Goal: Information Seeking & Learning: Learn about a topic

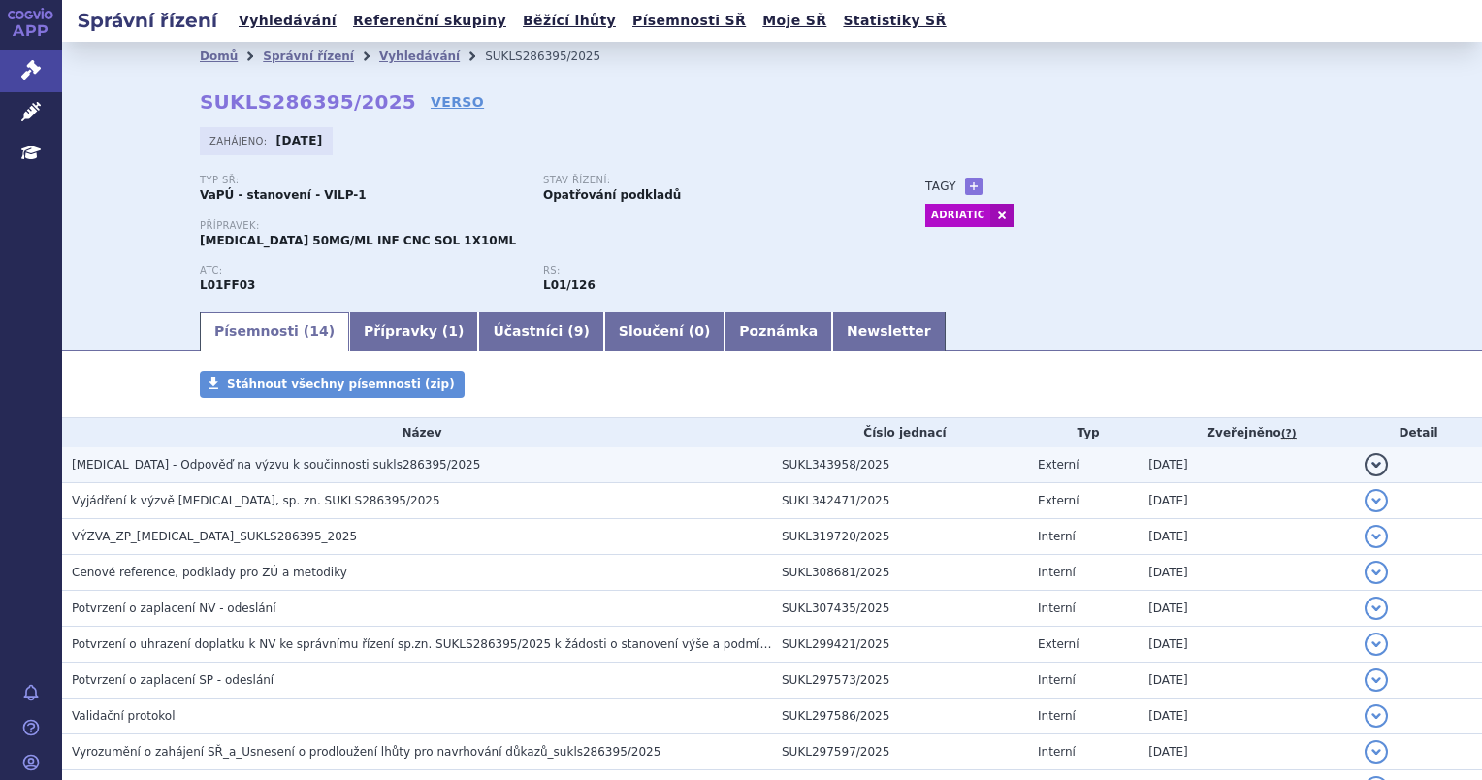
click at [436, 464] on h3 "IMFINZI - Odpověď na výzvu k součinnosti sukls286395/2025" at bounding box center [422, 464] width 700 height 19
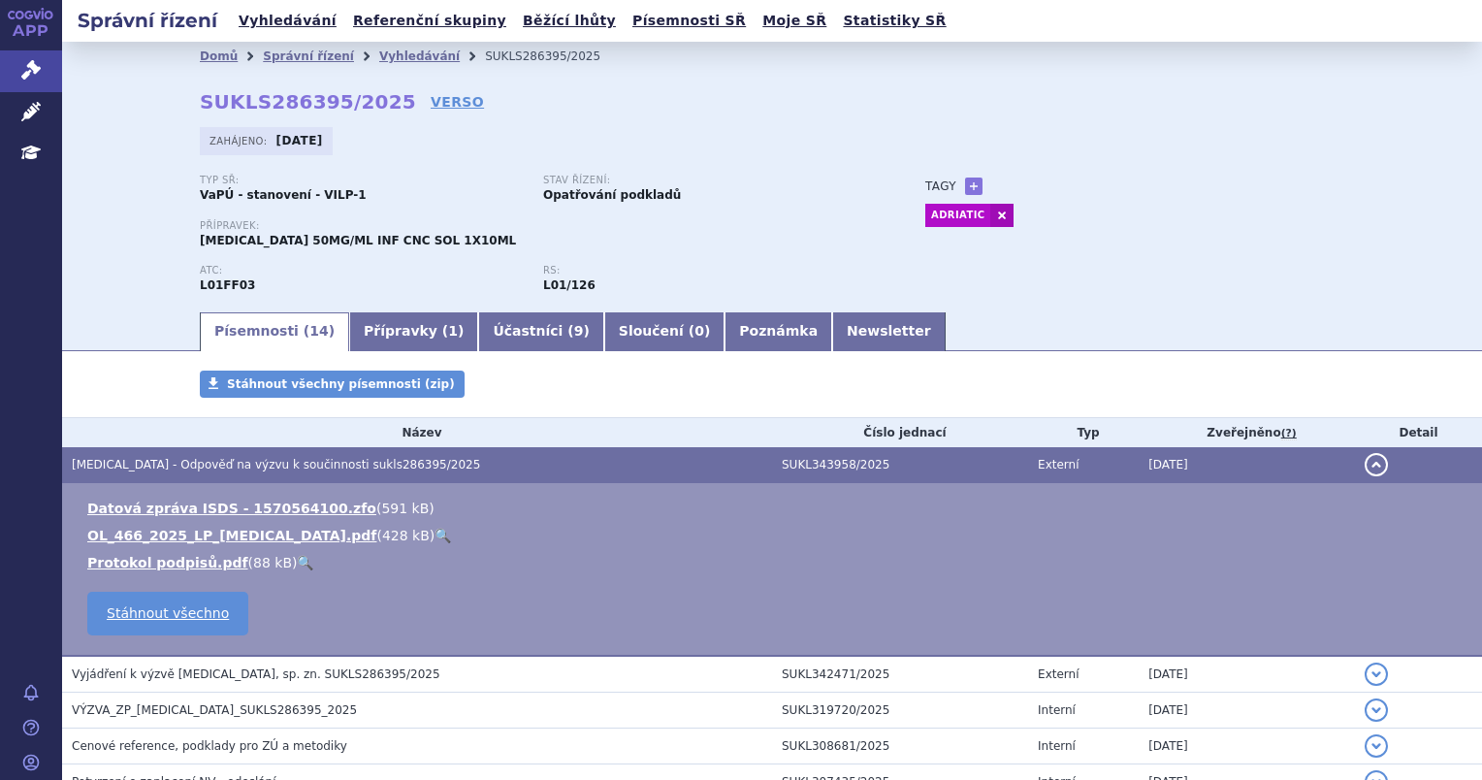
click at [434, 536] on link "🔍" at bounding box center [442, 535] width 16 height 16
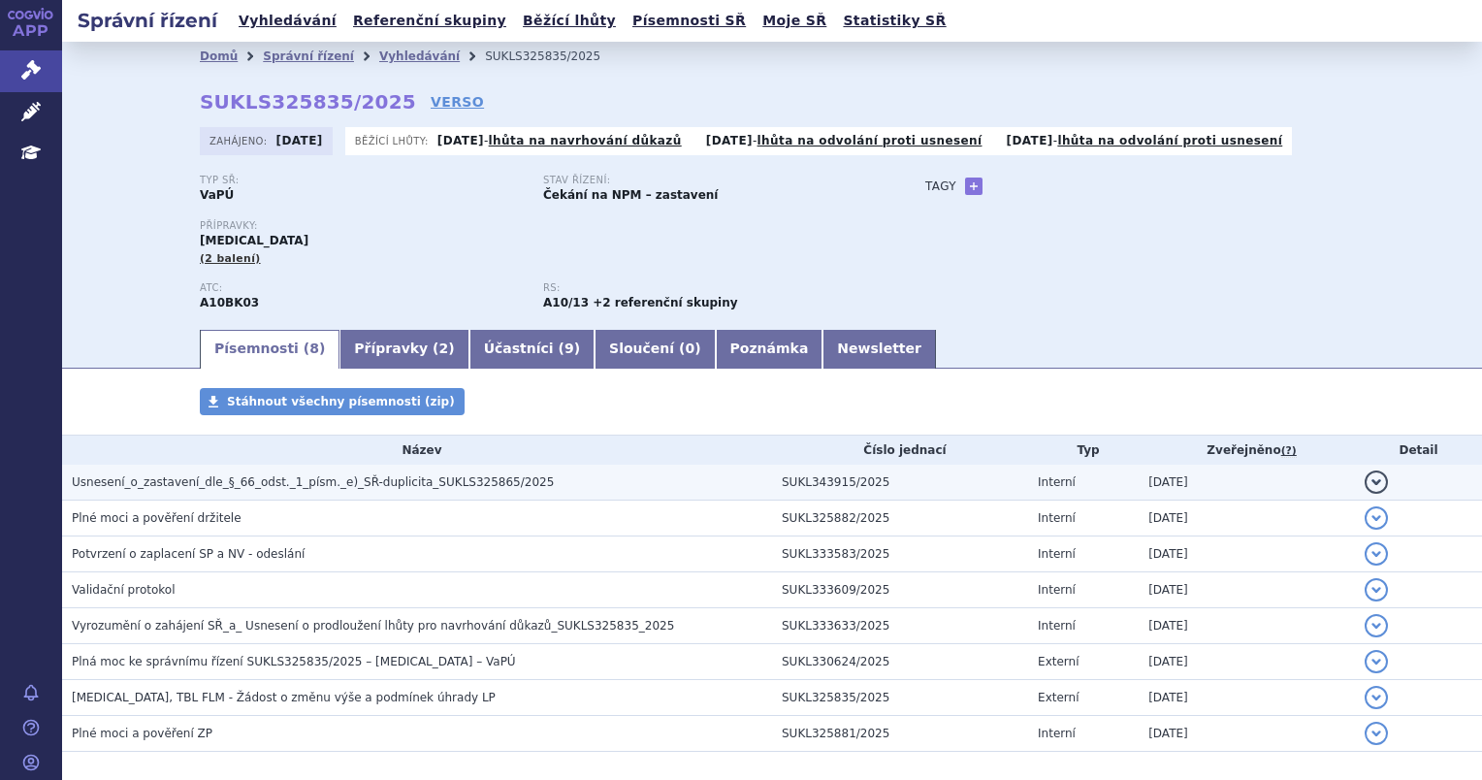
click at [489, 496] on td "Usnesení_o_zastavení_dle_§_66_odst._1_písm._e)_SŘ-duplicita_SUKLS325865/2025" at bounding box center [417, 482] width 710 height 36
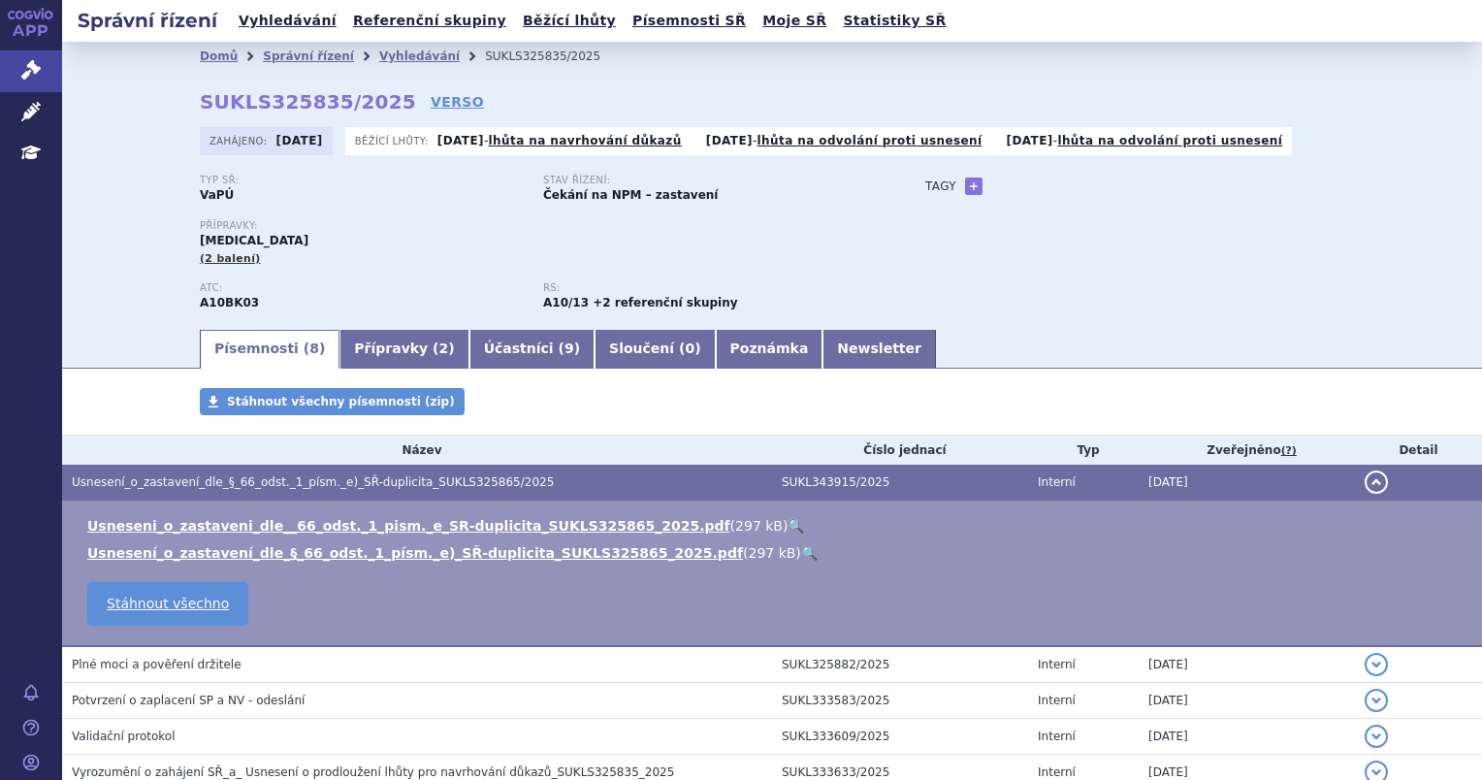
click at [801, 560] on link "🔍" at bounding box center [809, 553] width 16 height 16
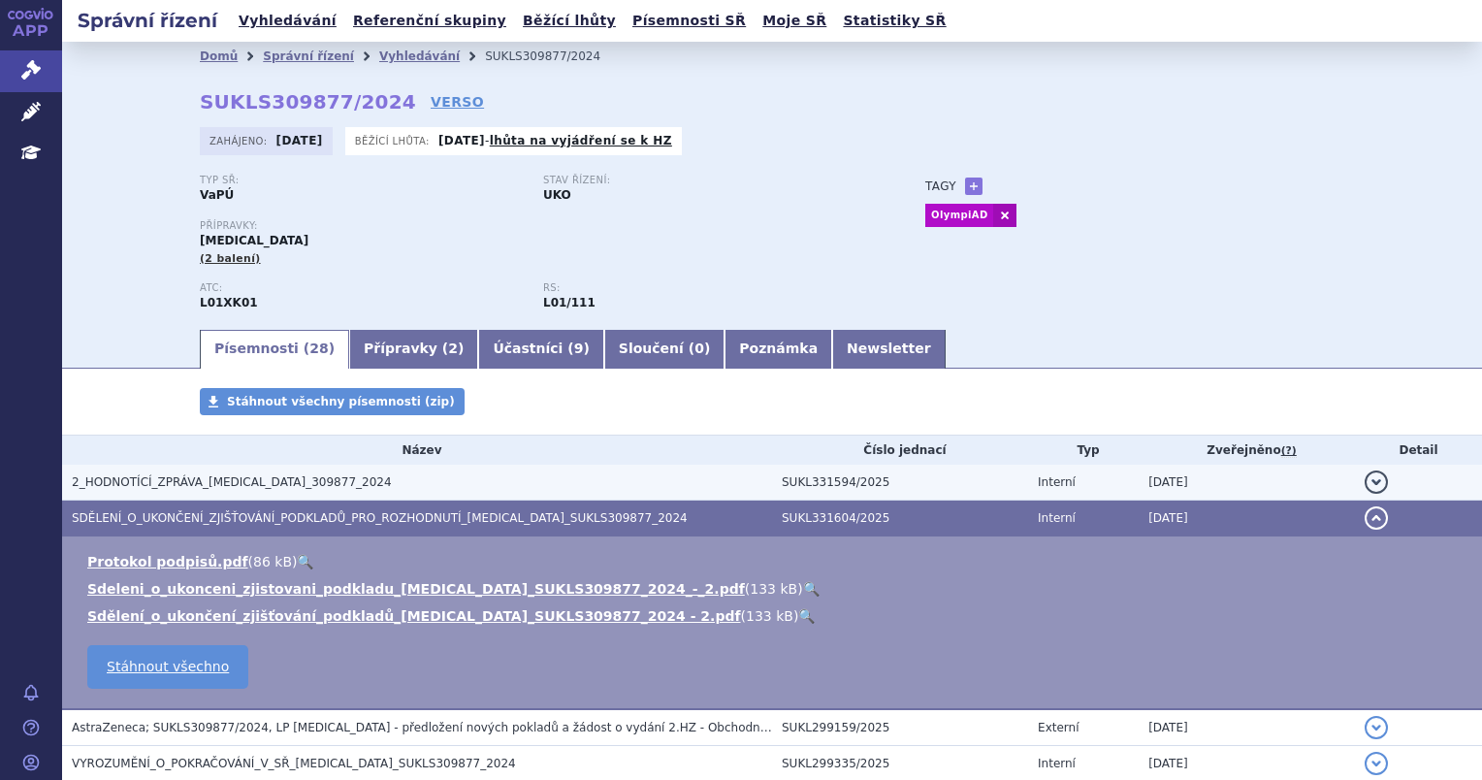
click at [1364, 479] on button "detail" at bounding box center [1375, 481] width 23 height 23
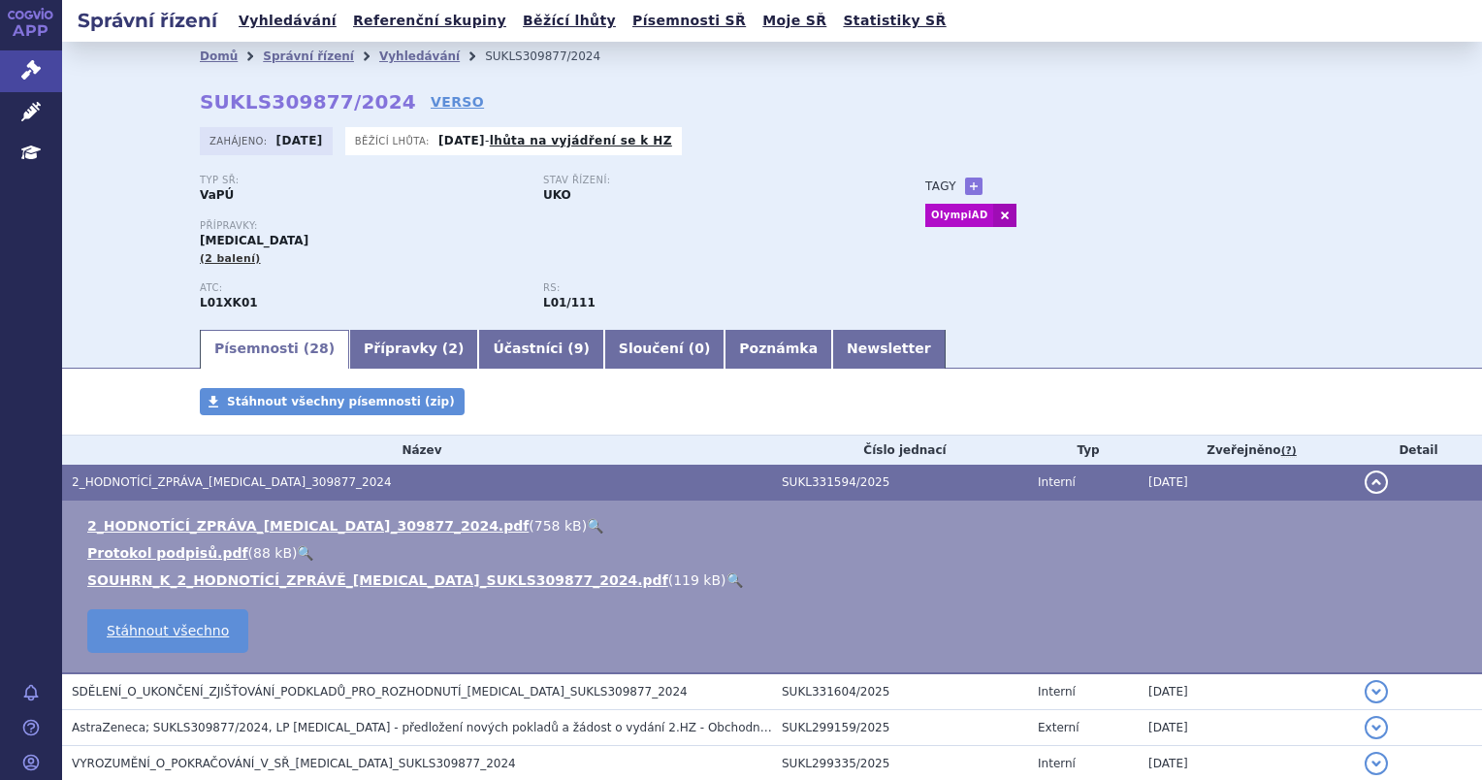
click at [726, 587] on link "🔍" at bounding box center [734, 580] width 16 height 16
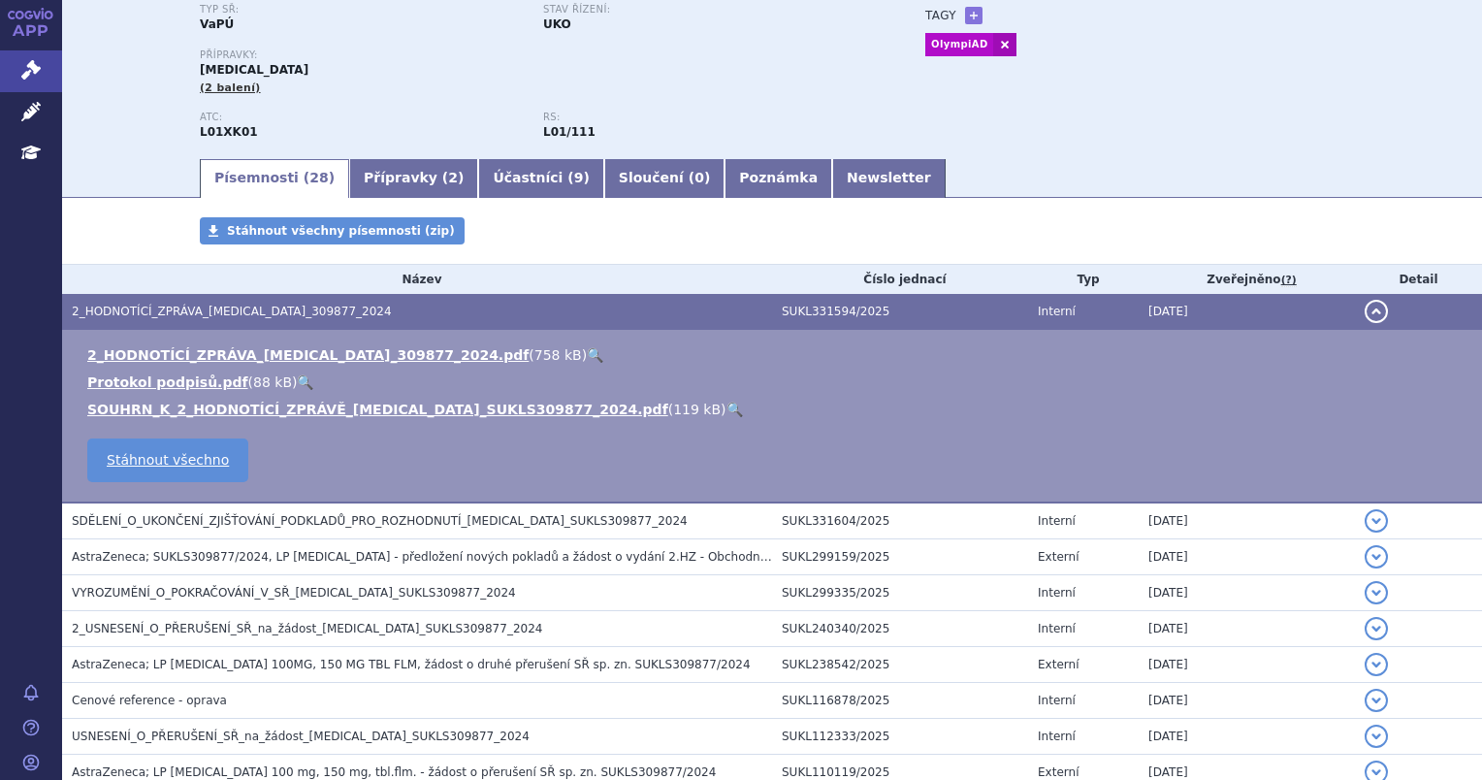
scroll to position [194, 0]
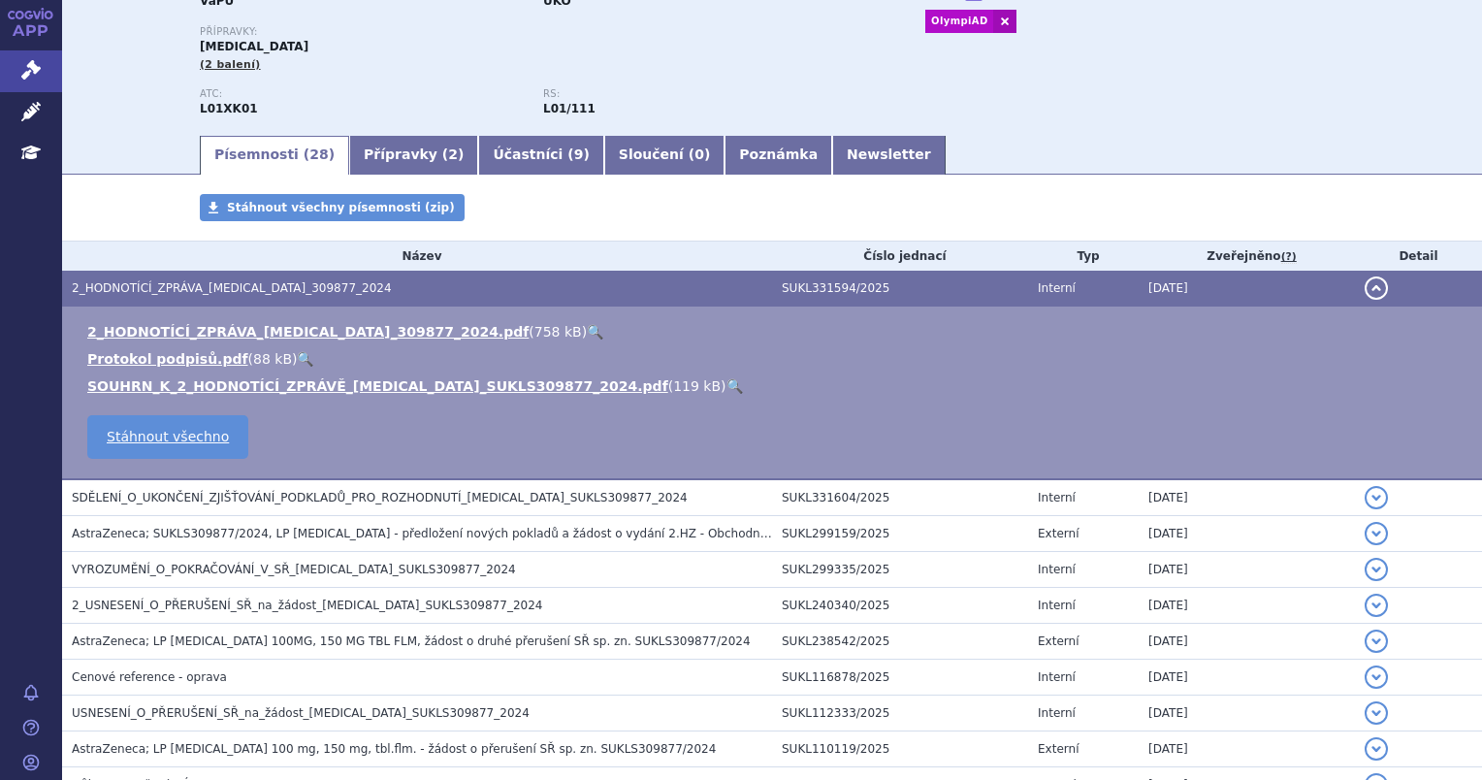
click at [587, 332] on link "🔍" at bounding box center [595, 332] width 16 height 16
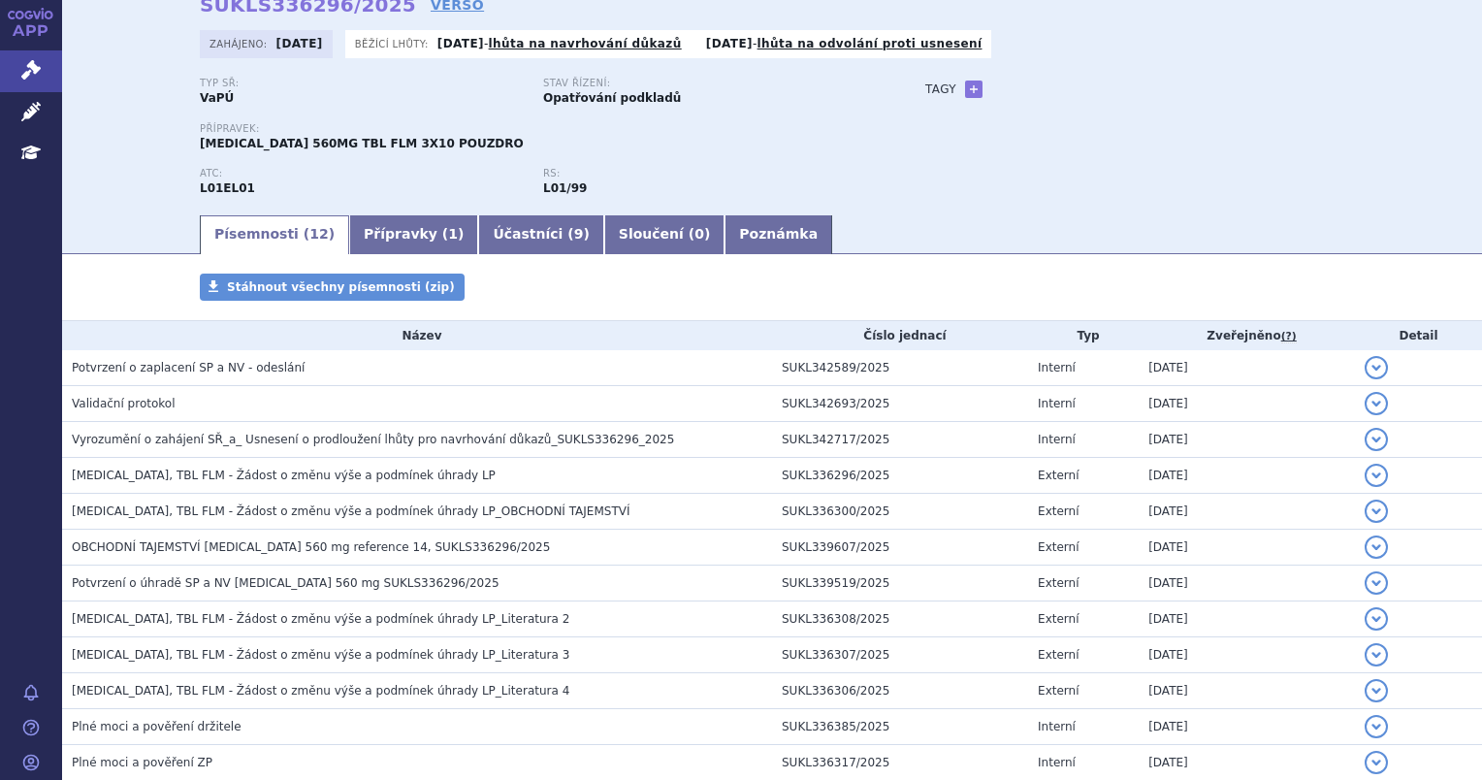
scroll to position [194, 0]
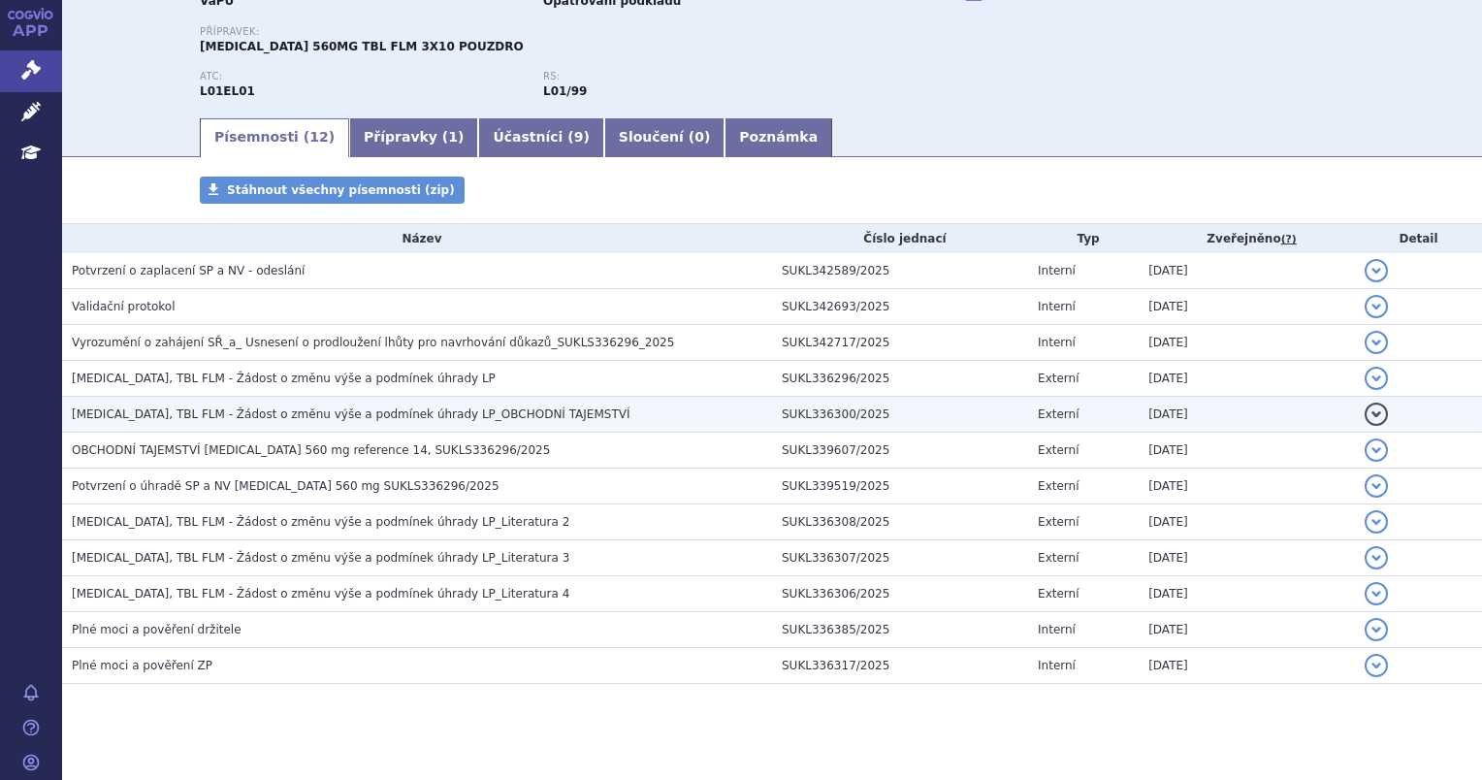
click at [601, 428] on td "[MEDICAL_DATA], TBL FLM - Žádost o změnu výše a podmínek úhrady LP_OBCHODNÍ TAJ…" at bounding box center [417, 415] width 710 height 36
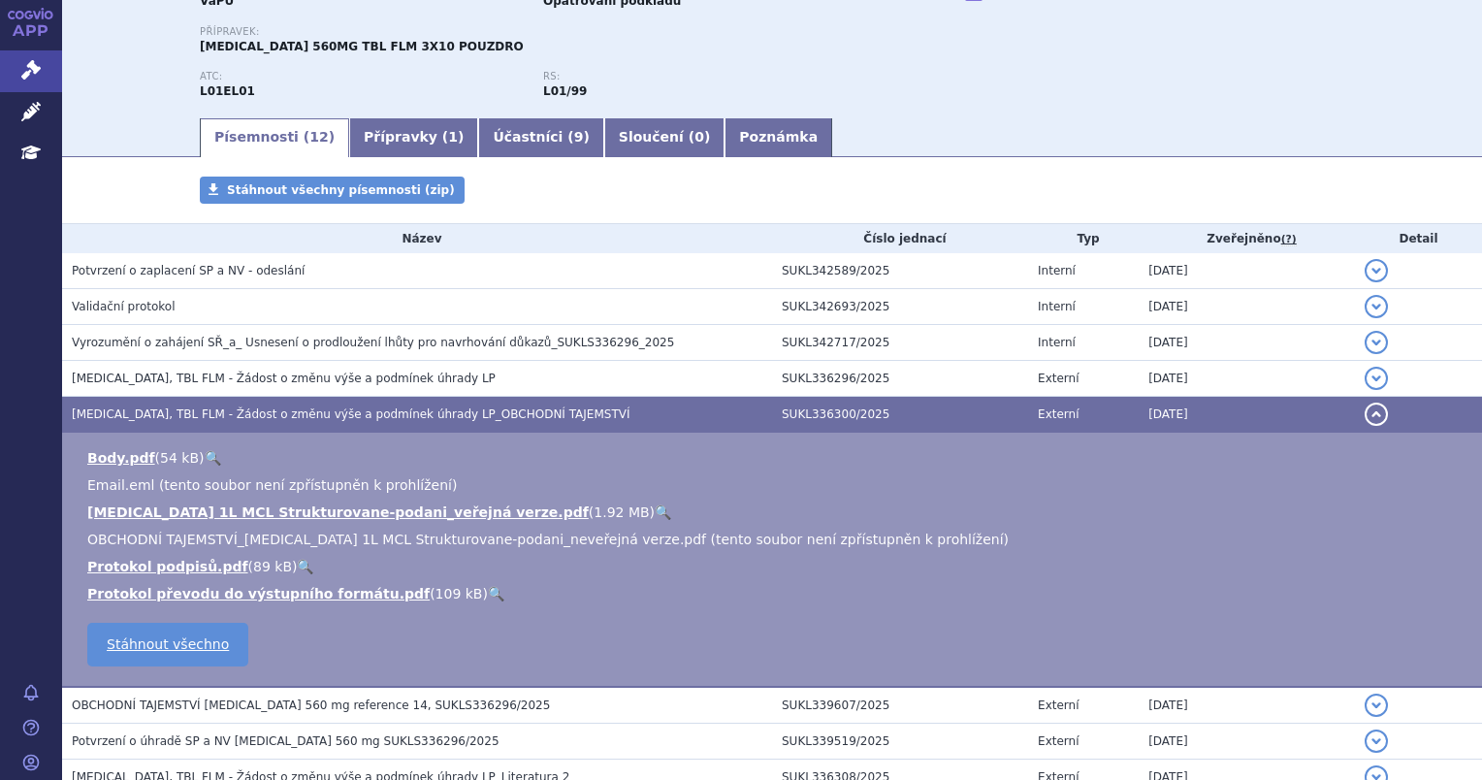
click at [654, 514] on link "🔍" at bounding box center [662, 512] width 16 height 16
